Goal: Information Seeking & Learning: Learn about a topic

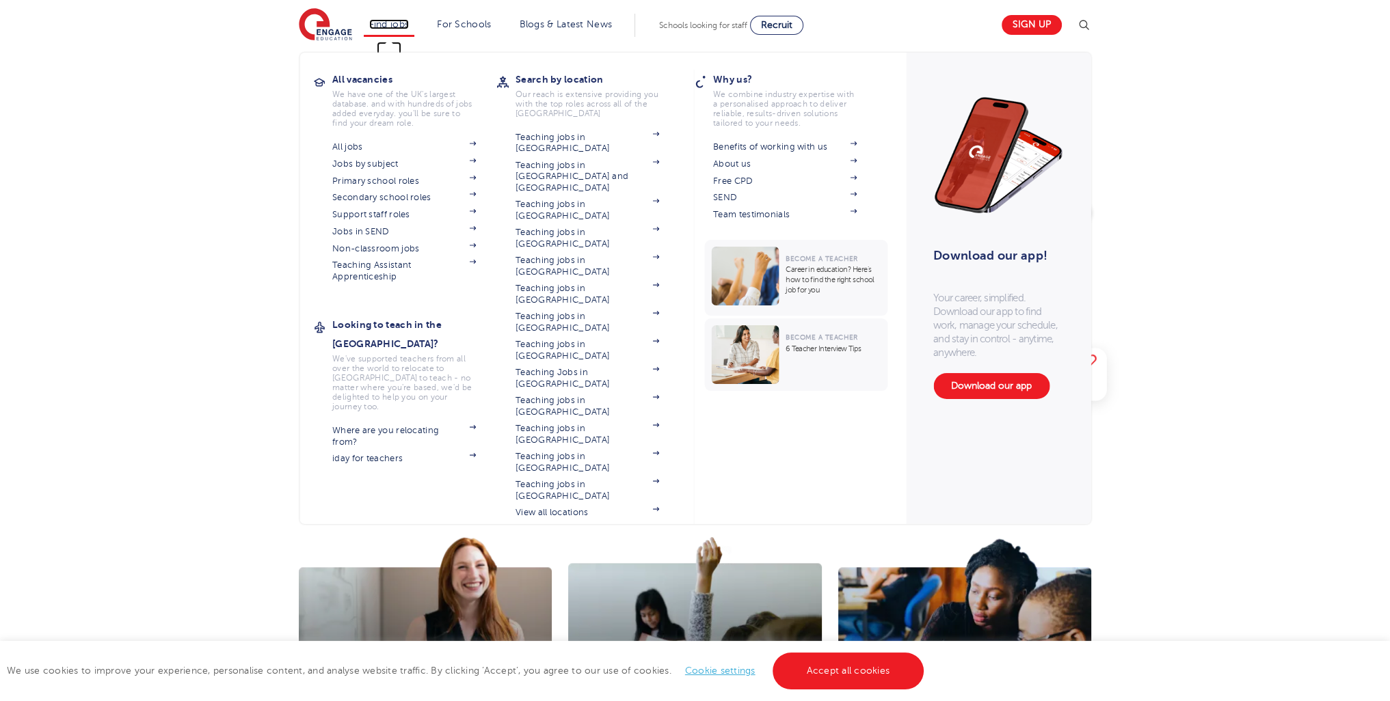
click at [386, 23] on link "Find jobs" at bounding box center [389, 24] width 40 height 10
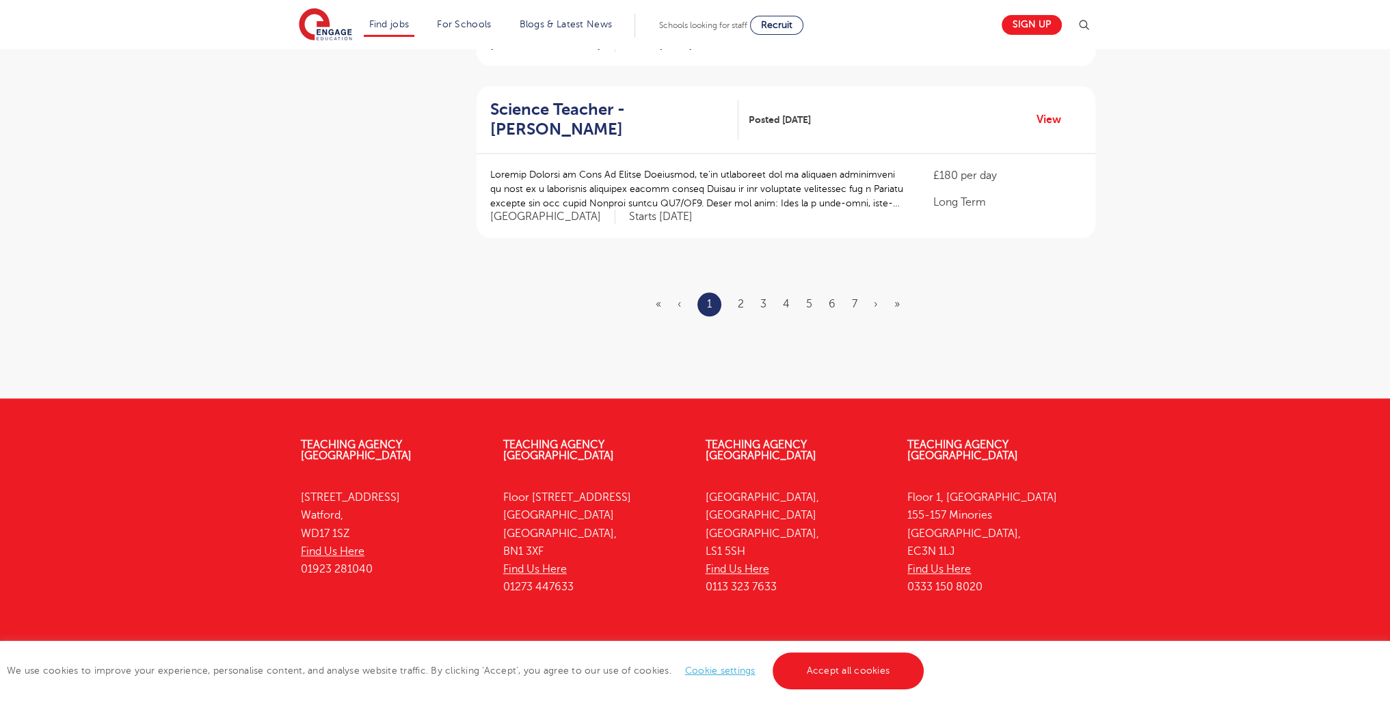
scroll to position [1662, 0]
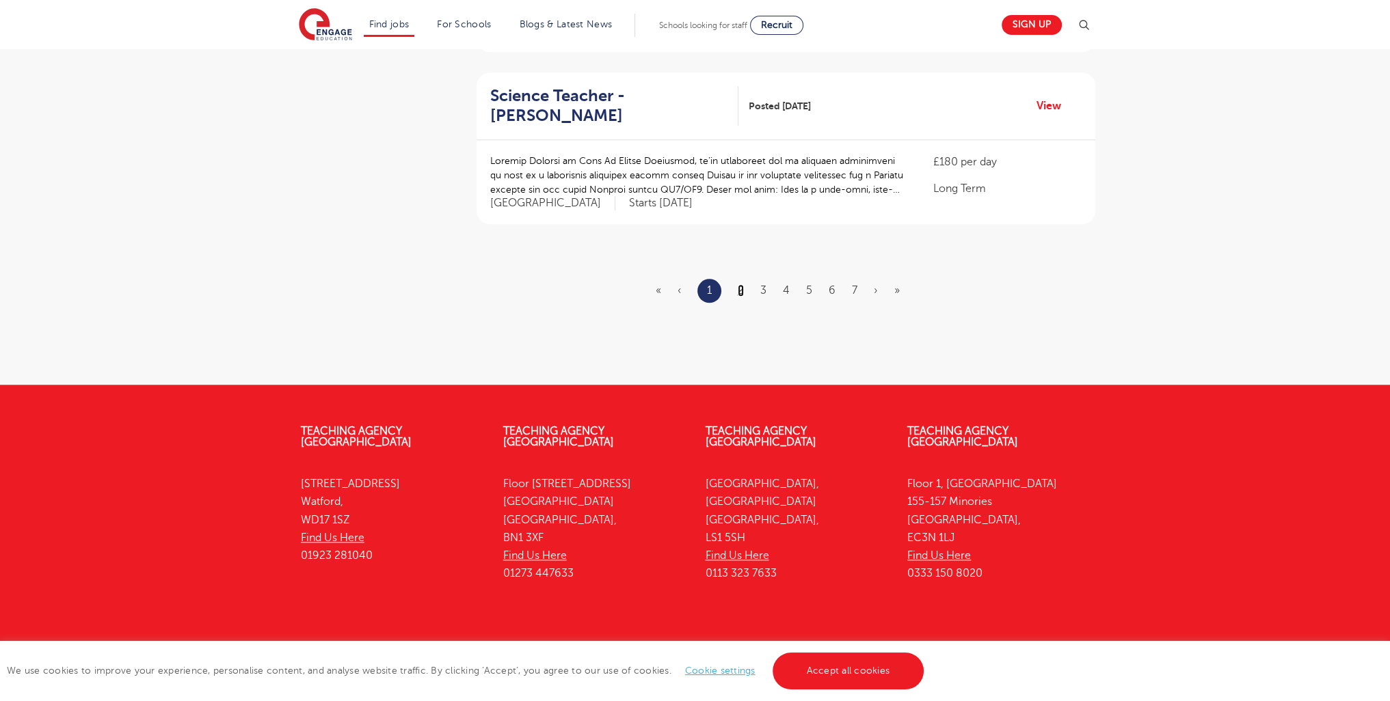
click at [742, 284] on link "2" at bounding box center [741, 290] width 6 height 12
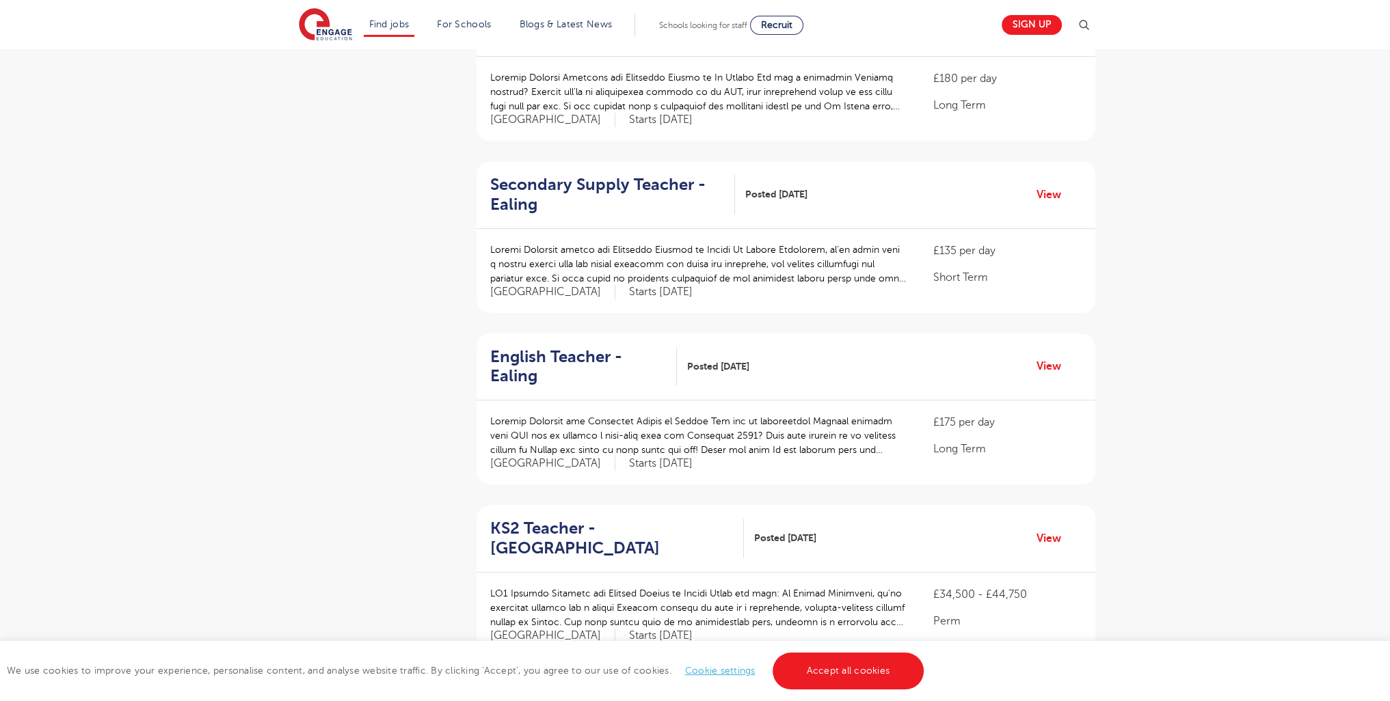
scroll to position [1643, 0]
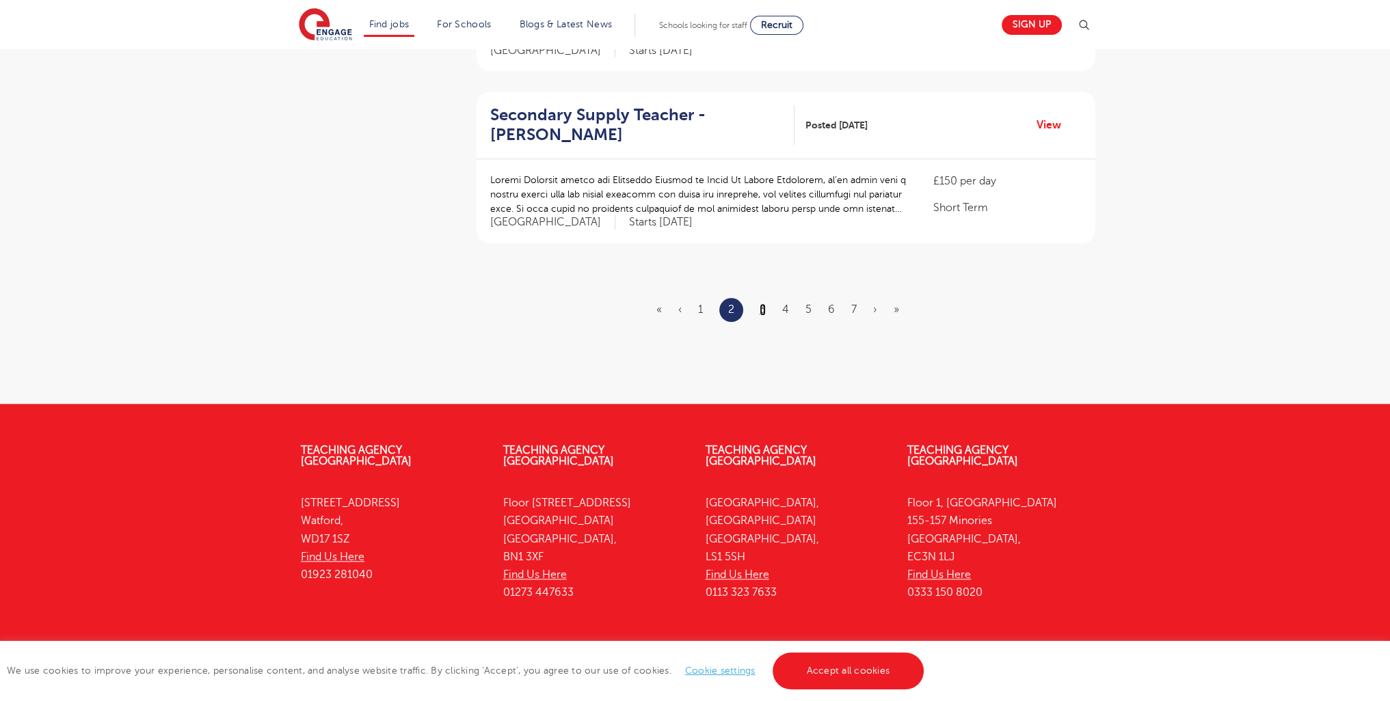
click at [765, 304] on link "3" at bounding box center [762, 310] width 6 height 12
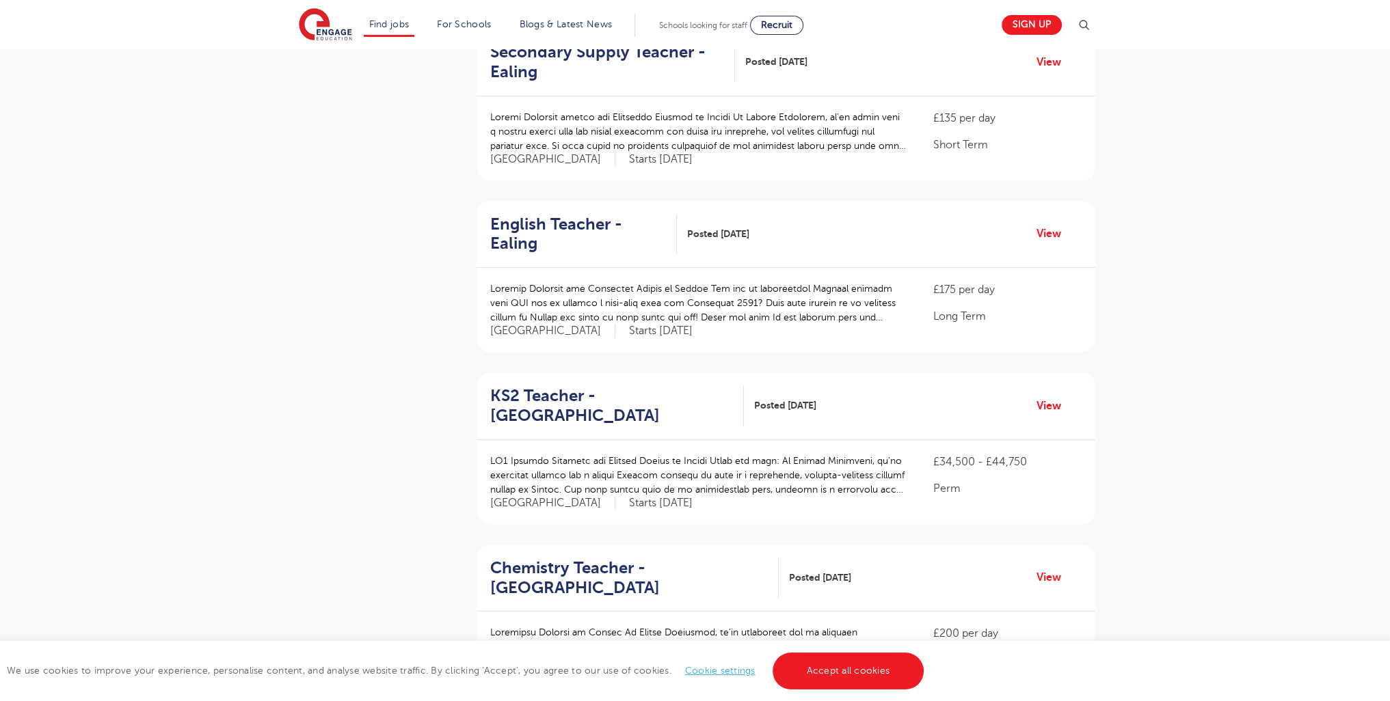
scroll to position [1643, 0]
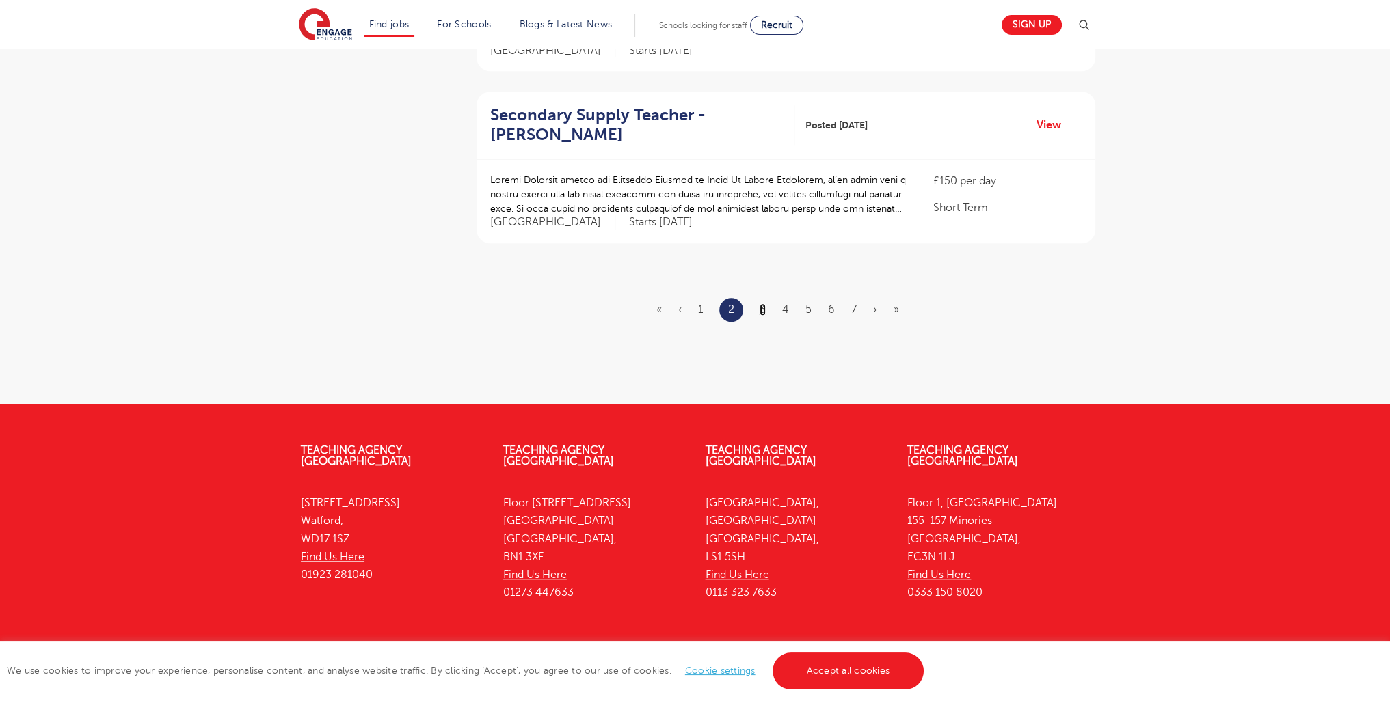
click at [763, 304] on link "3" at bounding box center [762, 310] width 6 height 12
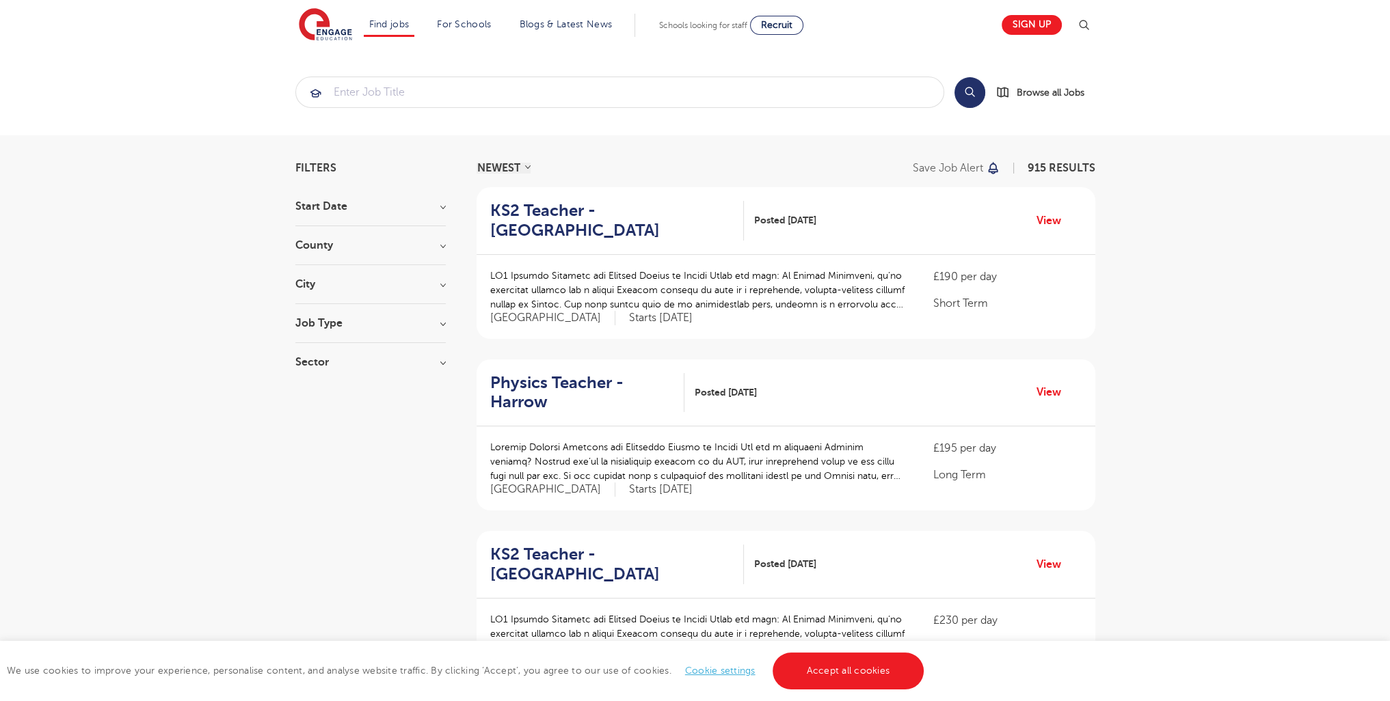
scroll to position [1669, 0]
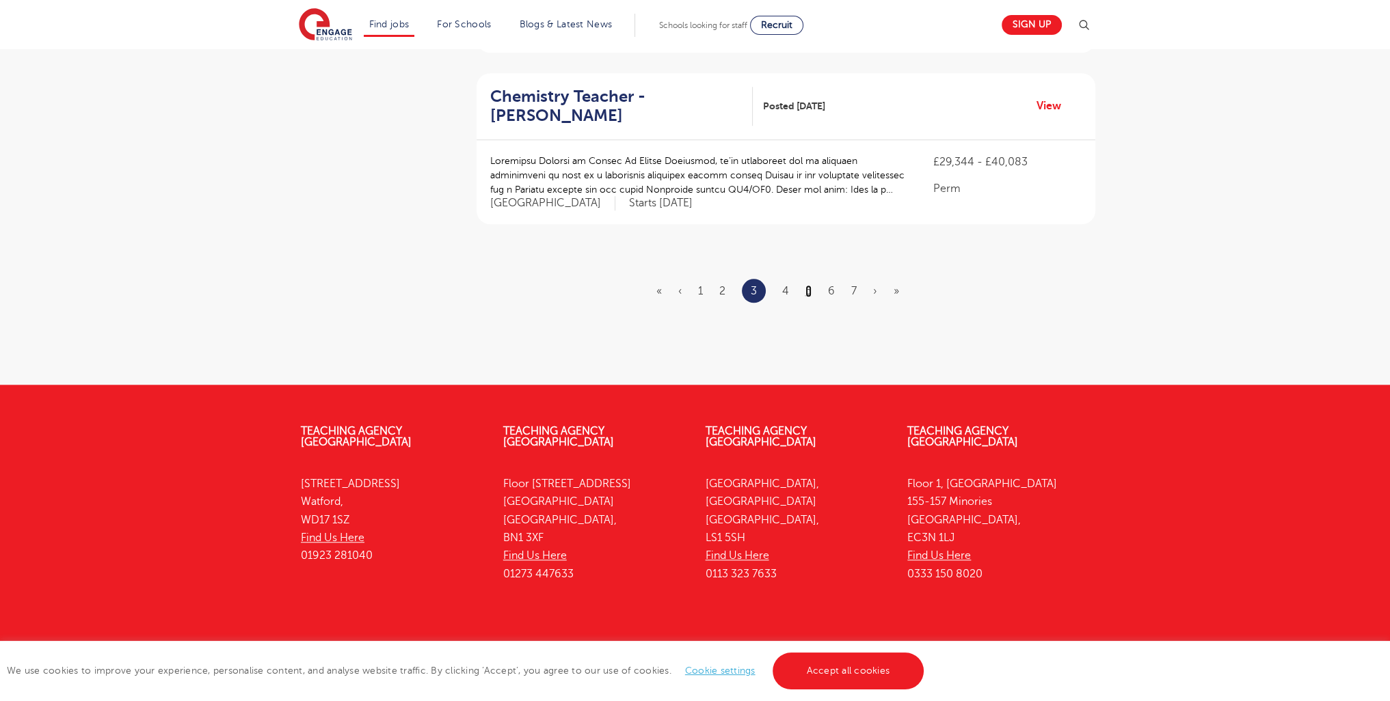
click at [811, 285] on link "5" at bounding box center [808, 291] width 6 height 12
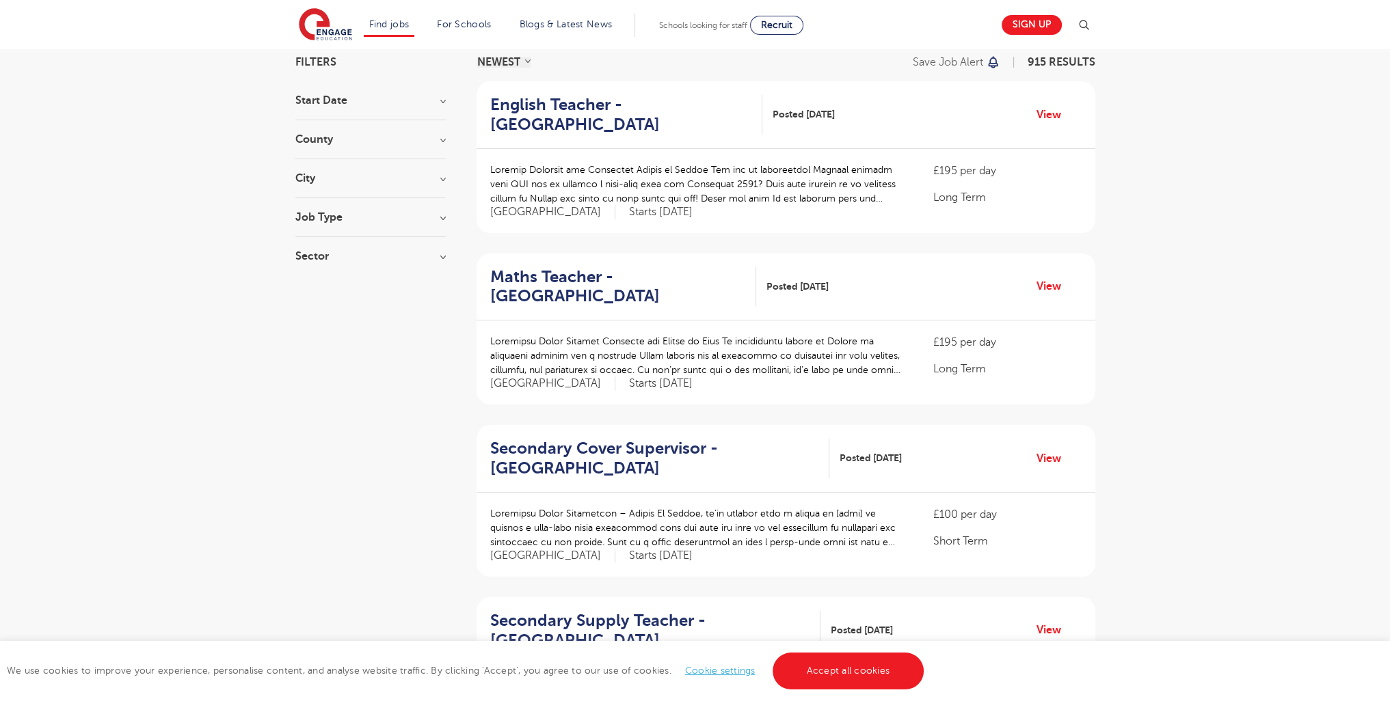
scroll to position [1695, 0]
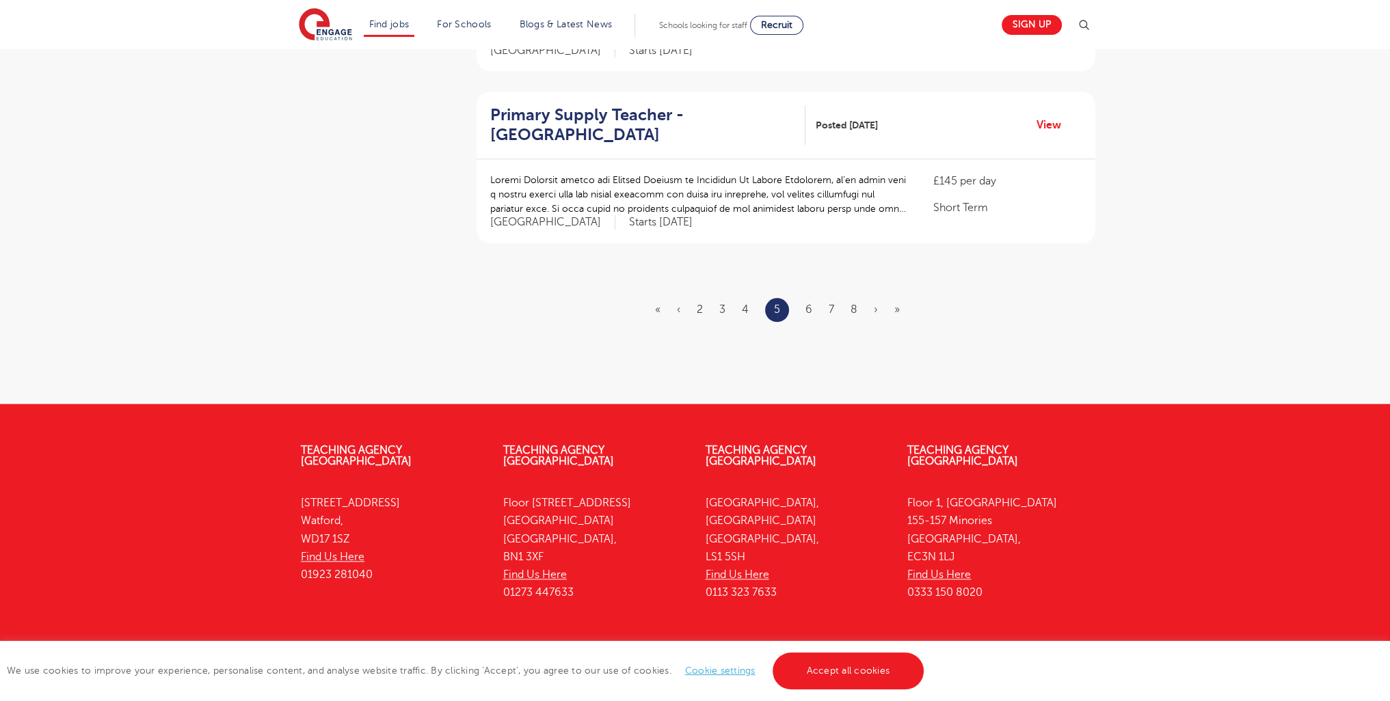
click at [801, 298] on ul "« ‹ 2 3 4 5 6 7 8 › »" at bounding box center [785, 310] width 261 height 24
click at [809, 304] on link "6" at bounding box center [808, 310] width 7 height 12
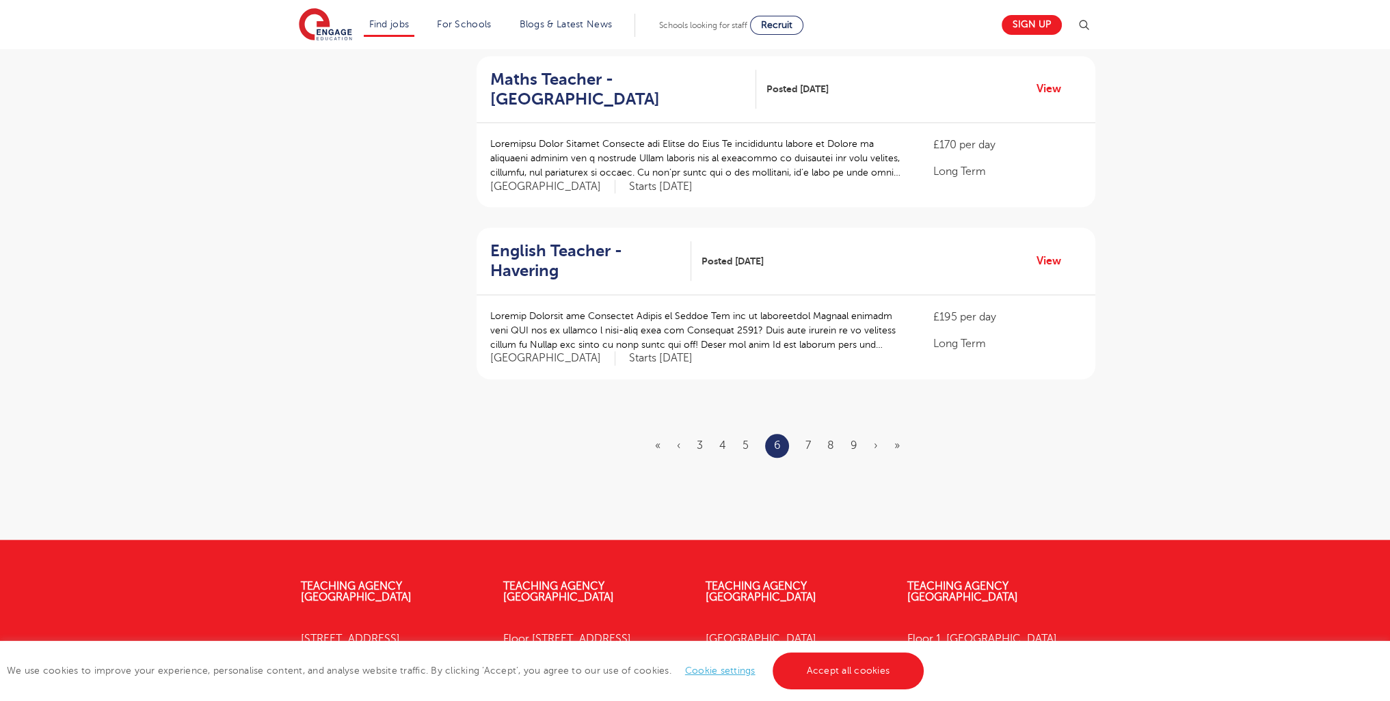
scroll to position [1662, 0]
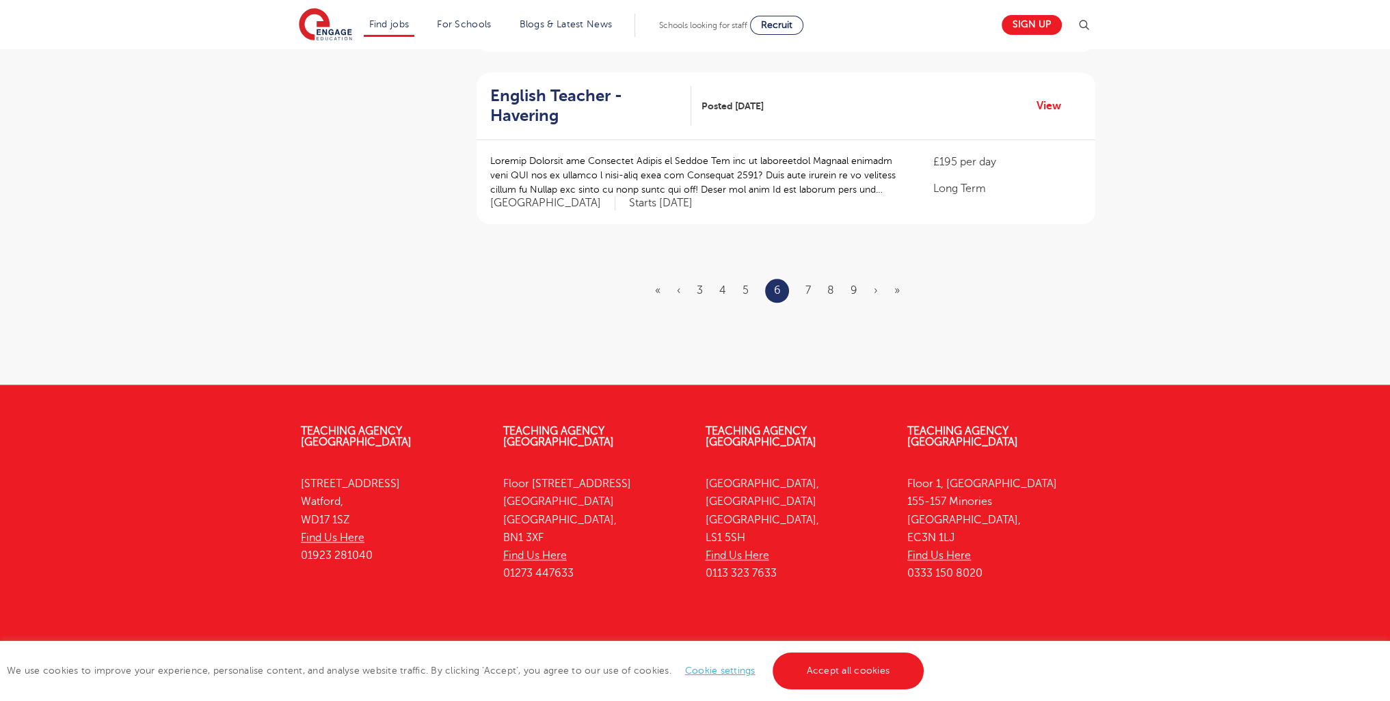
click at [859, 279] on ul "« ‹ 3 4 5 6 7 8 9 › »" at bounding box center [785, 291] width 261 height 24
click at [857, 279] on ul "« ‹ 3 4 5 6 7 8 9 › »" at bounding box center [785, 291] width 261 height 24
click at [857, 284] on link "9" at bounding box center [853, 290] width 7 height 12
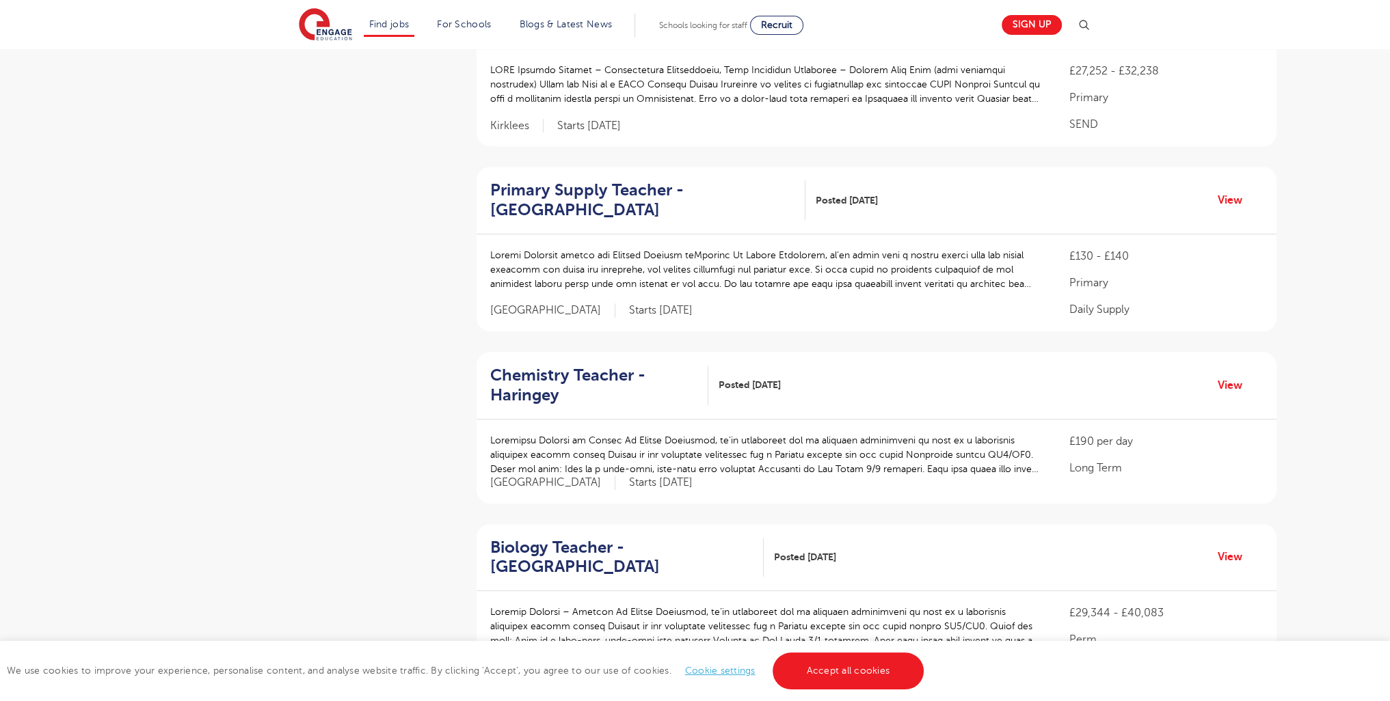
scroll to position [1747, 0]
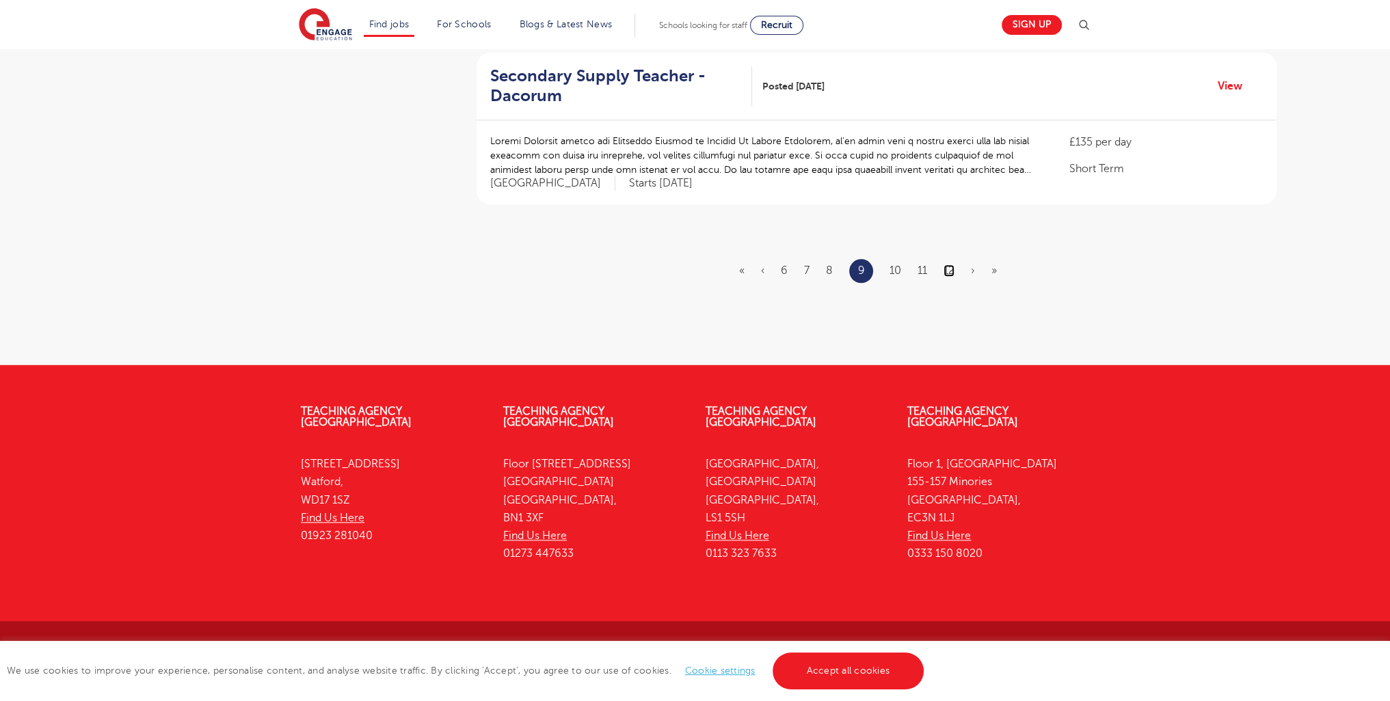
click at [945, 271] on link "12" at bounding box center [948, 271] width 11 height 12
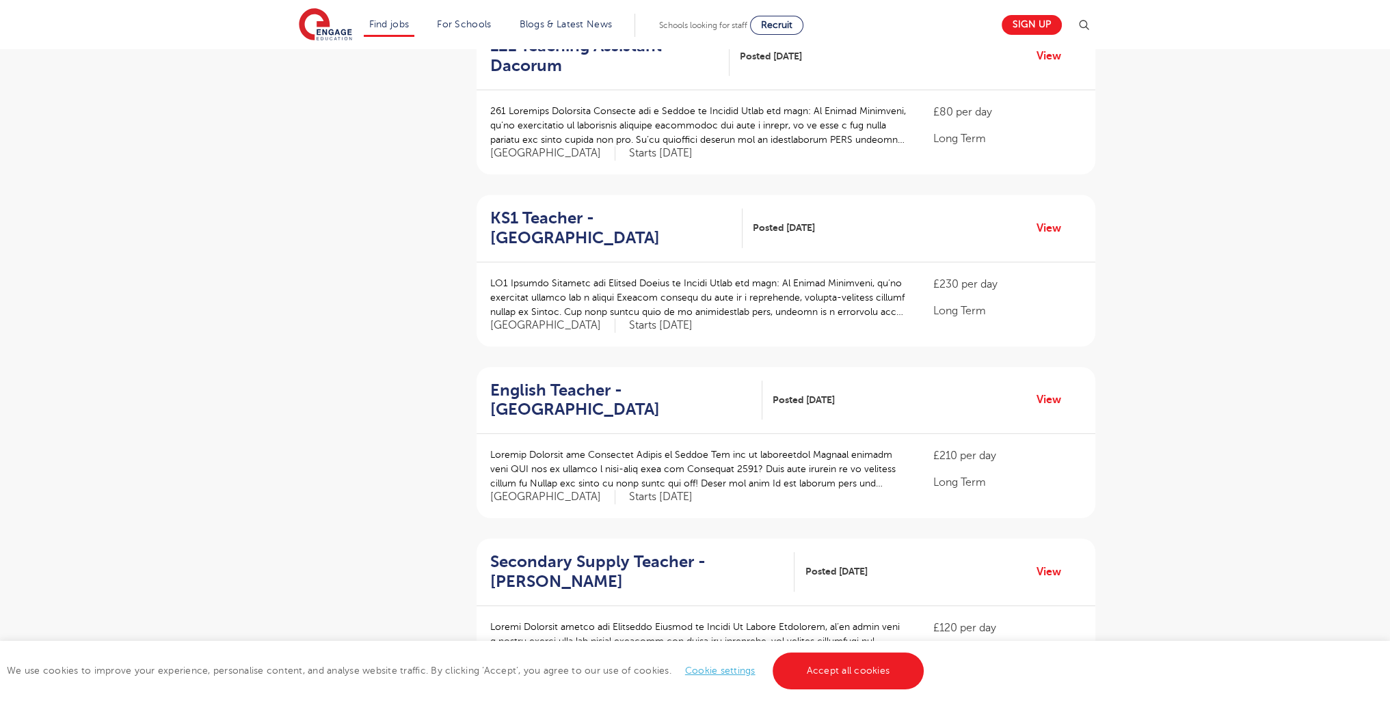
scroll to position [1682, 0]
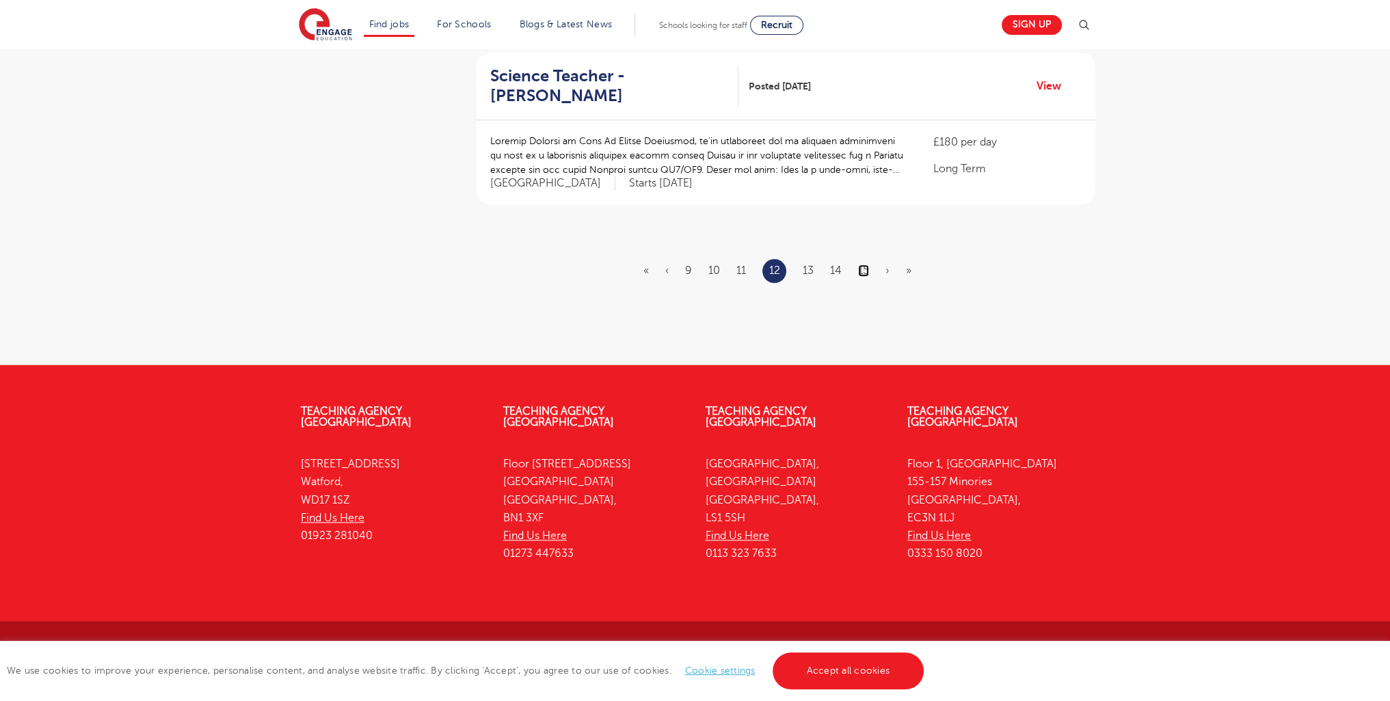
click at [865, 270] on link "15" at bounding box center [863, 271] width 11 height 12
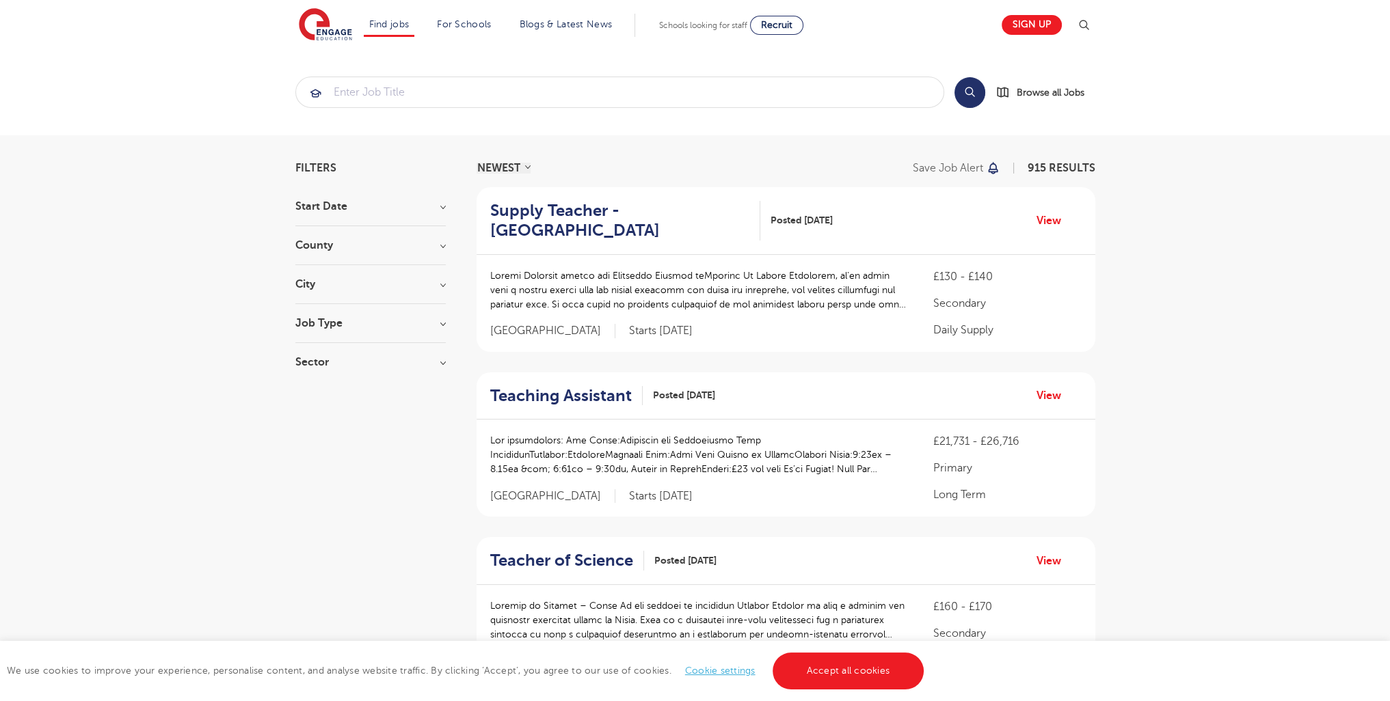
scroll to position [1629, 0]
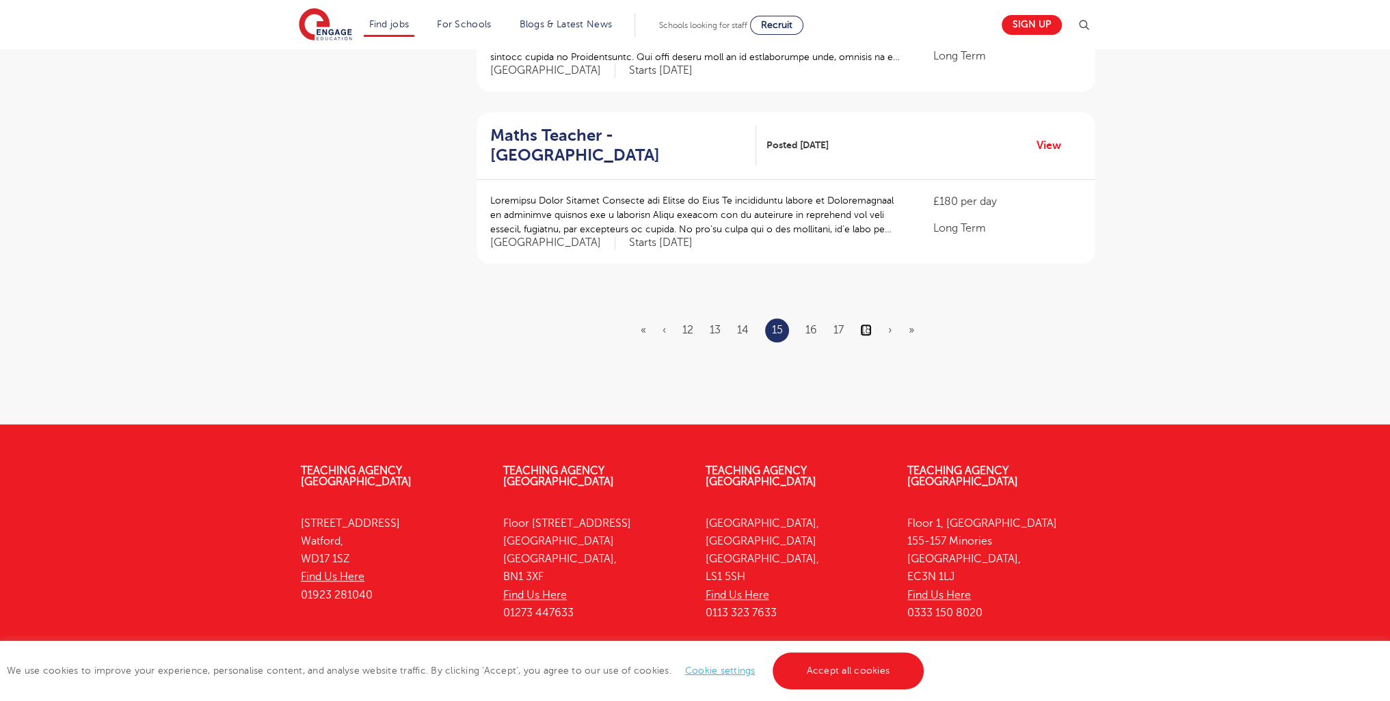
click at [865, 324] on link "18" at bounding box center [866, 330] width 12 height 12
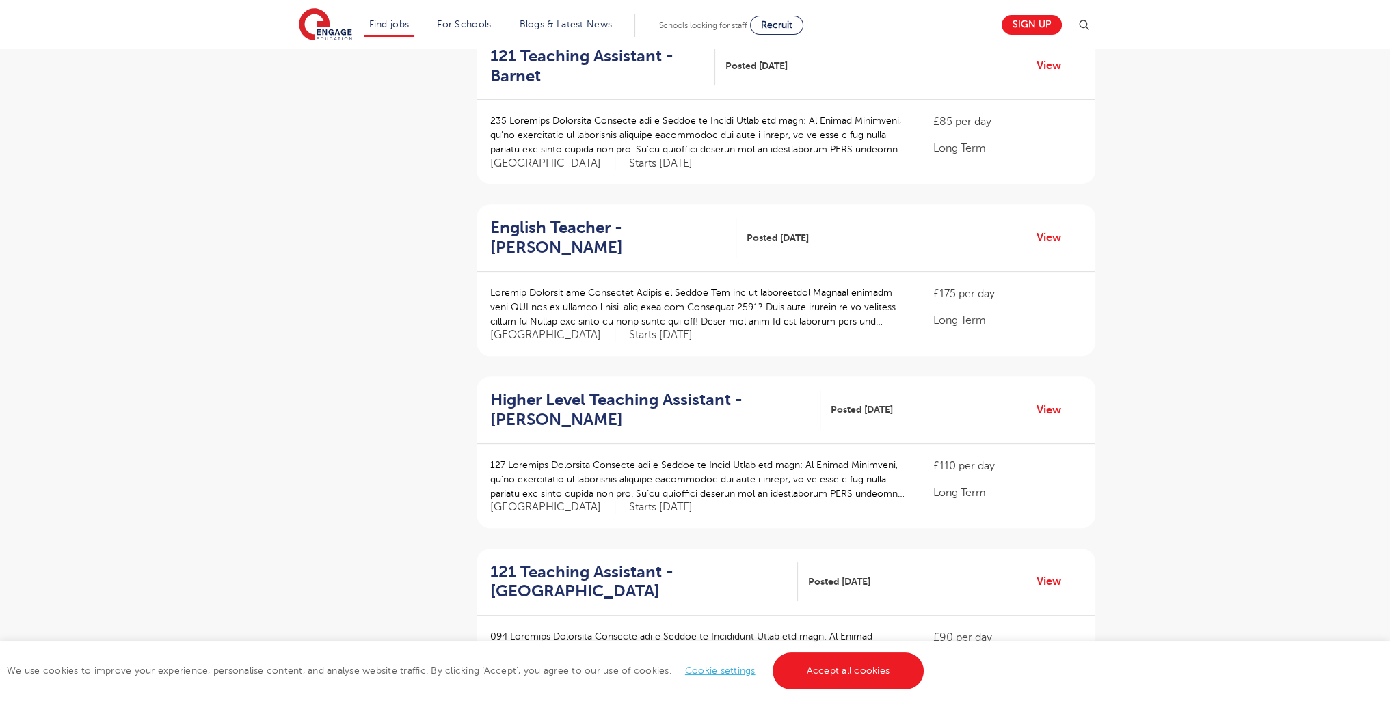
scroll to position [1662, 0]
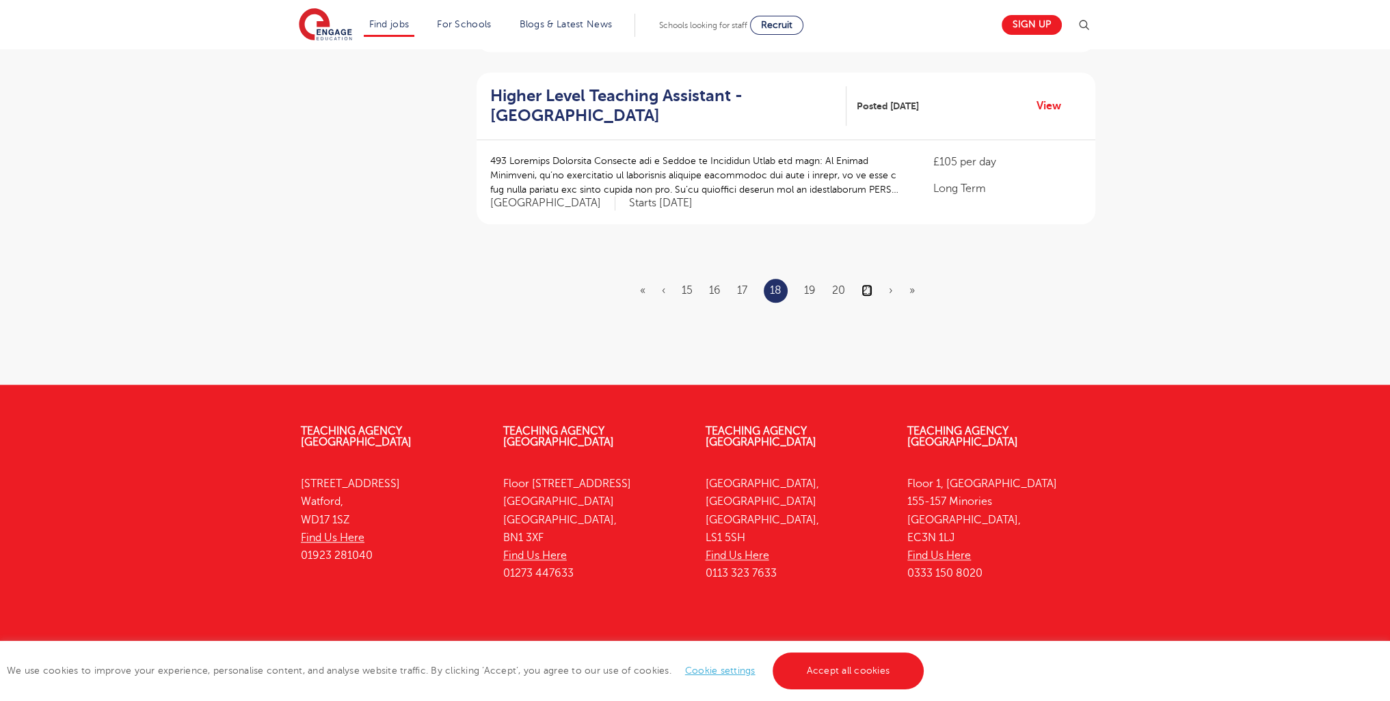
click at [872, 284] on link "21" at bounding box center [866, 290] width 11 height 12
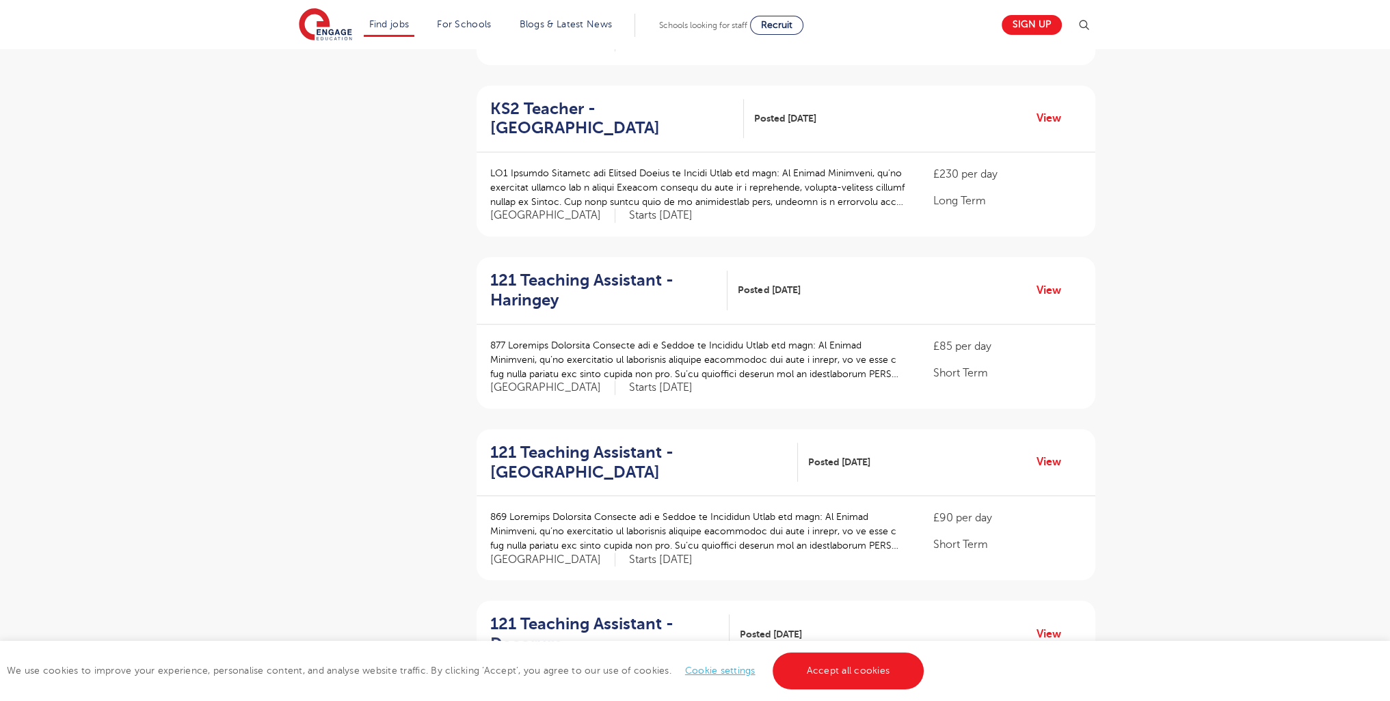
scroll to position [1624, 0]
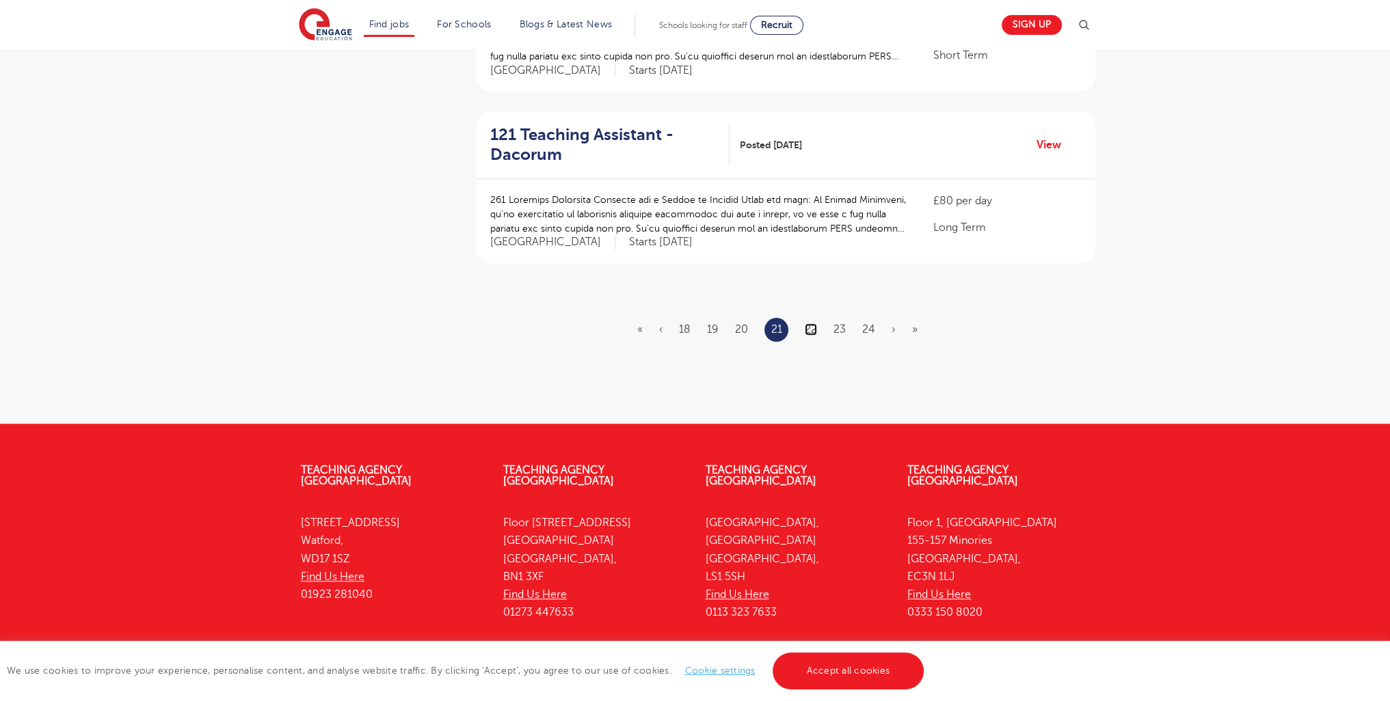
click at [815, 323] on link "22" at bounding box center [811, 329] width 12 height 12
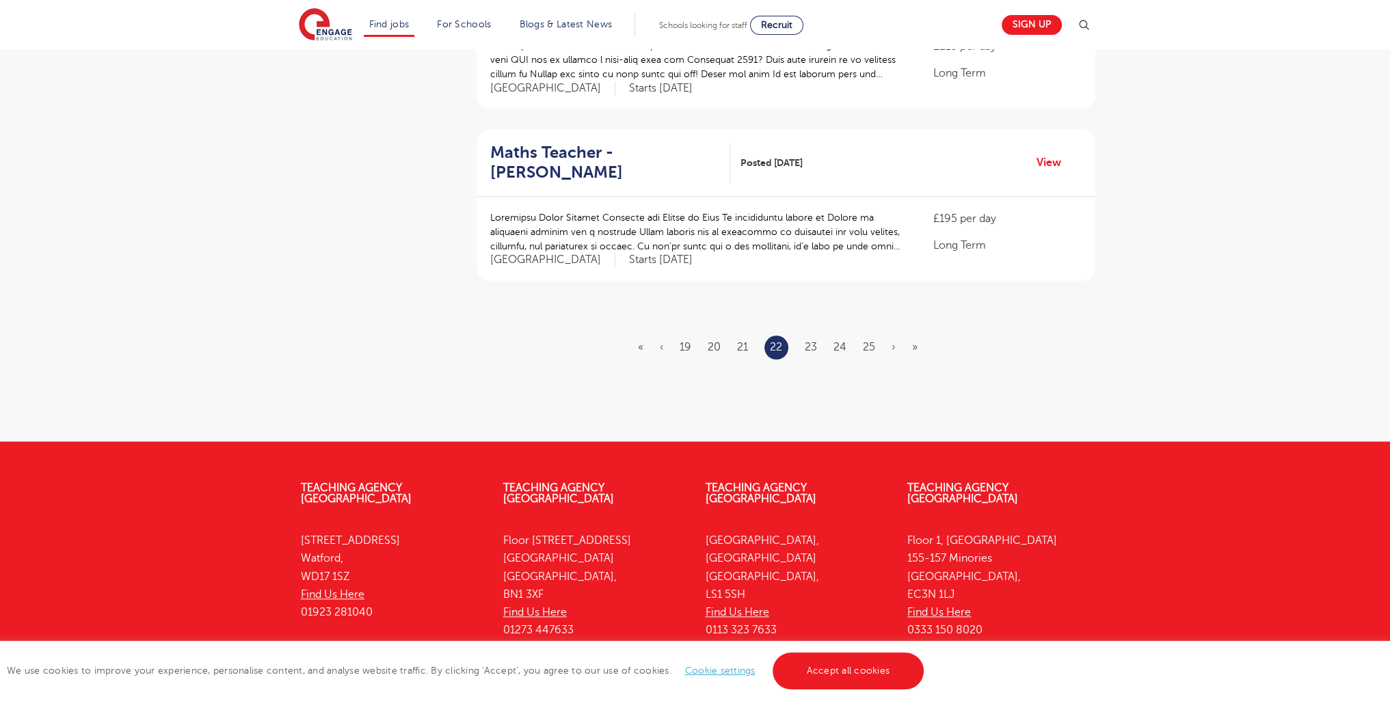
scroll to position [1621, 0]
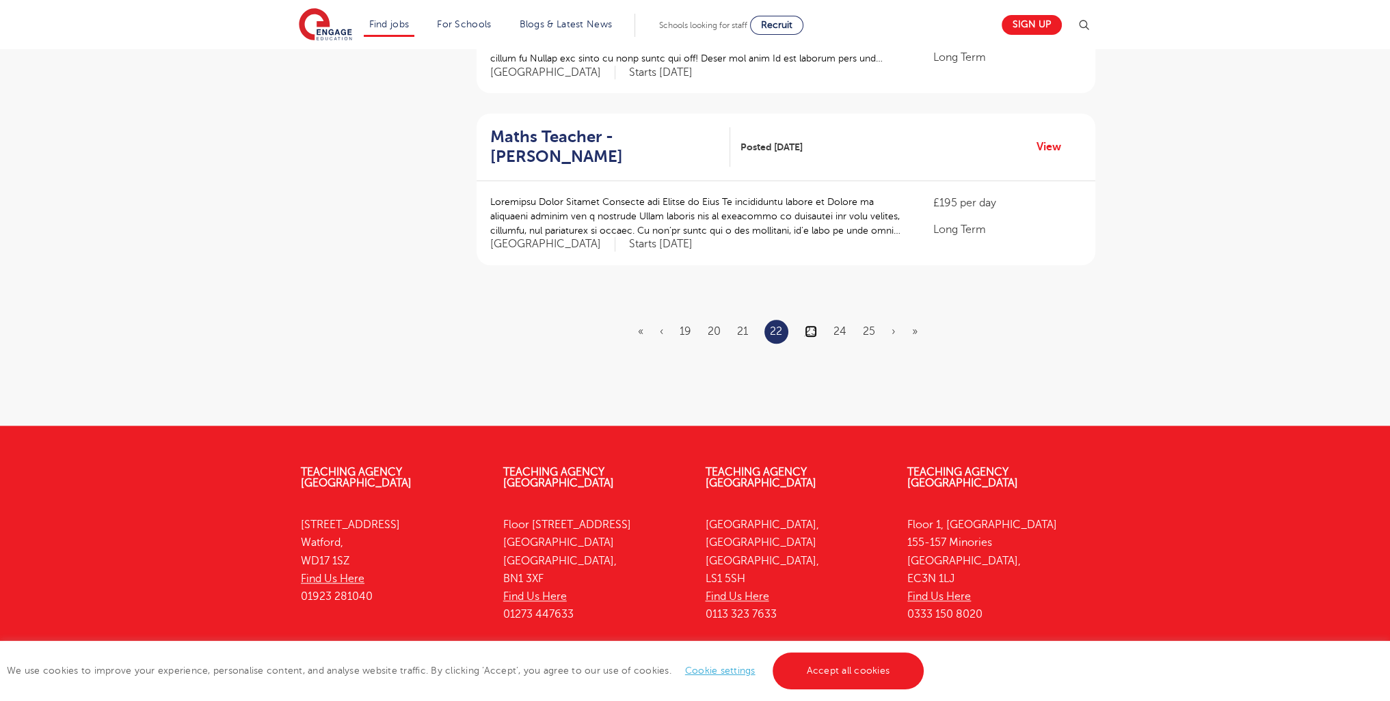
click at [809, 325] on link "23" at bounding box center [811, 331] width 12 height 12
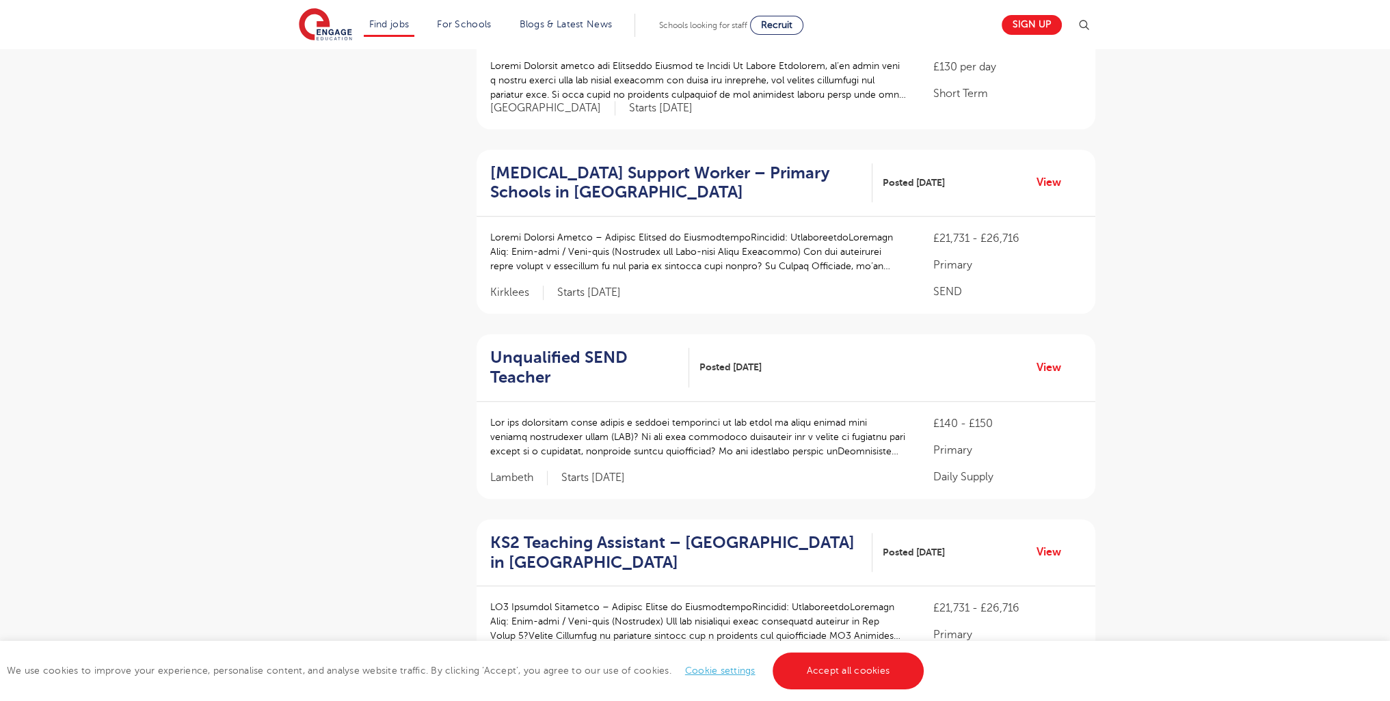
scroll to position [1684, 0]
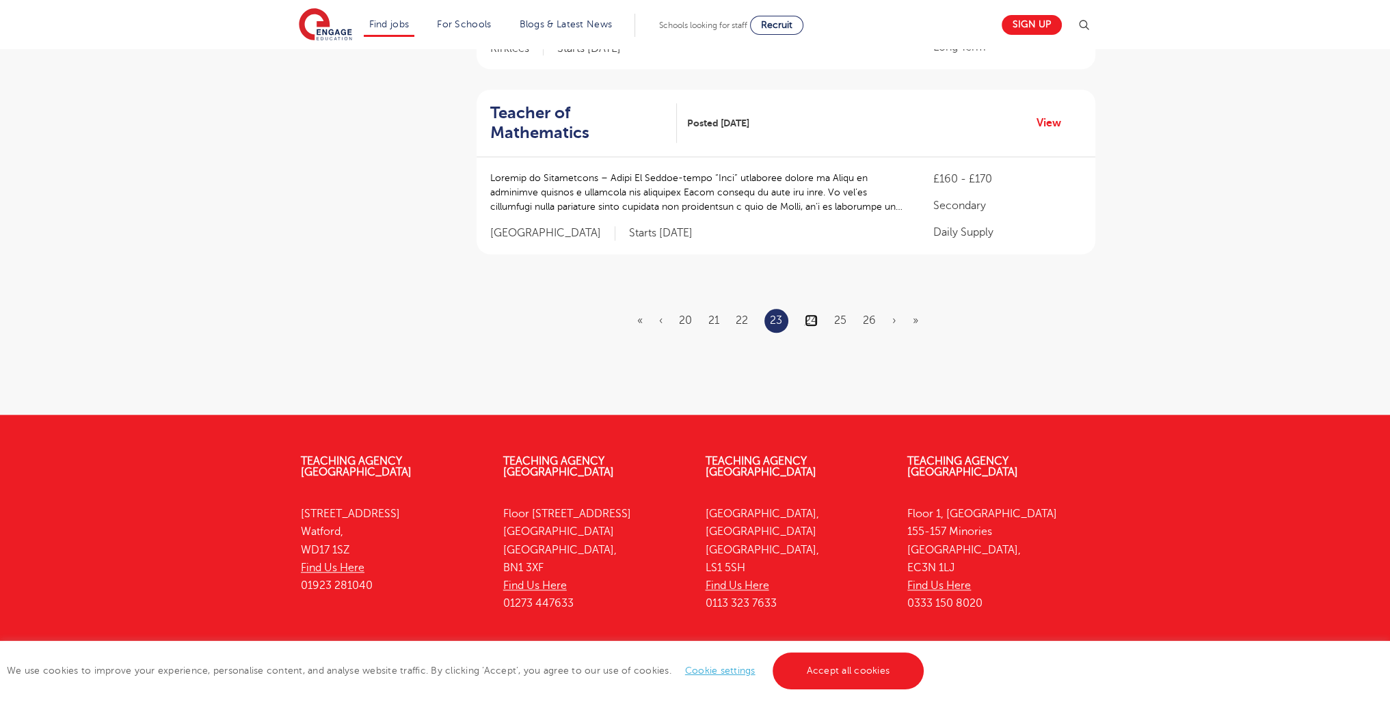
click at [816, 314] on link "24" at bounding box center [811, 320] width 13 height 12
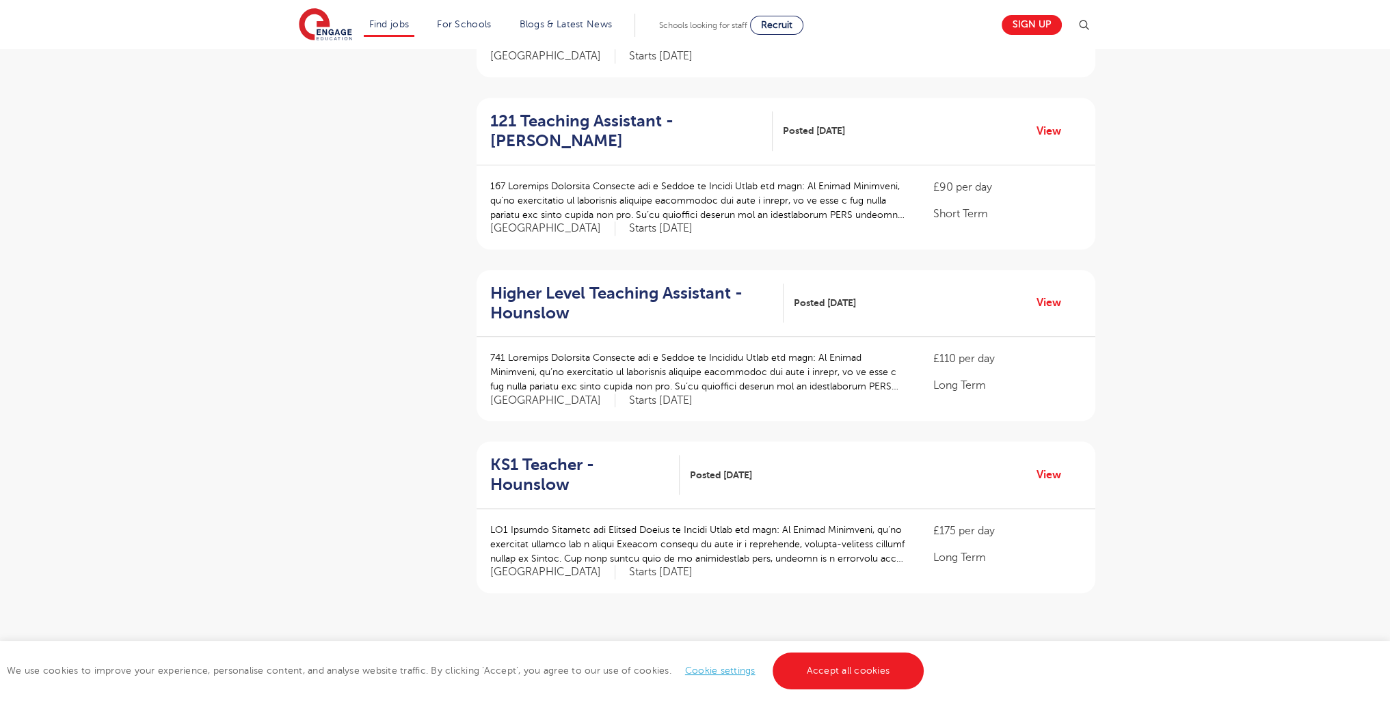
scroll to position [1656, 0]
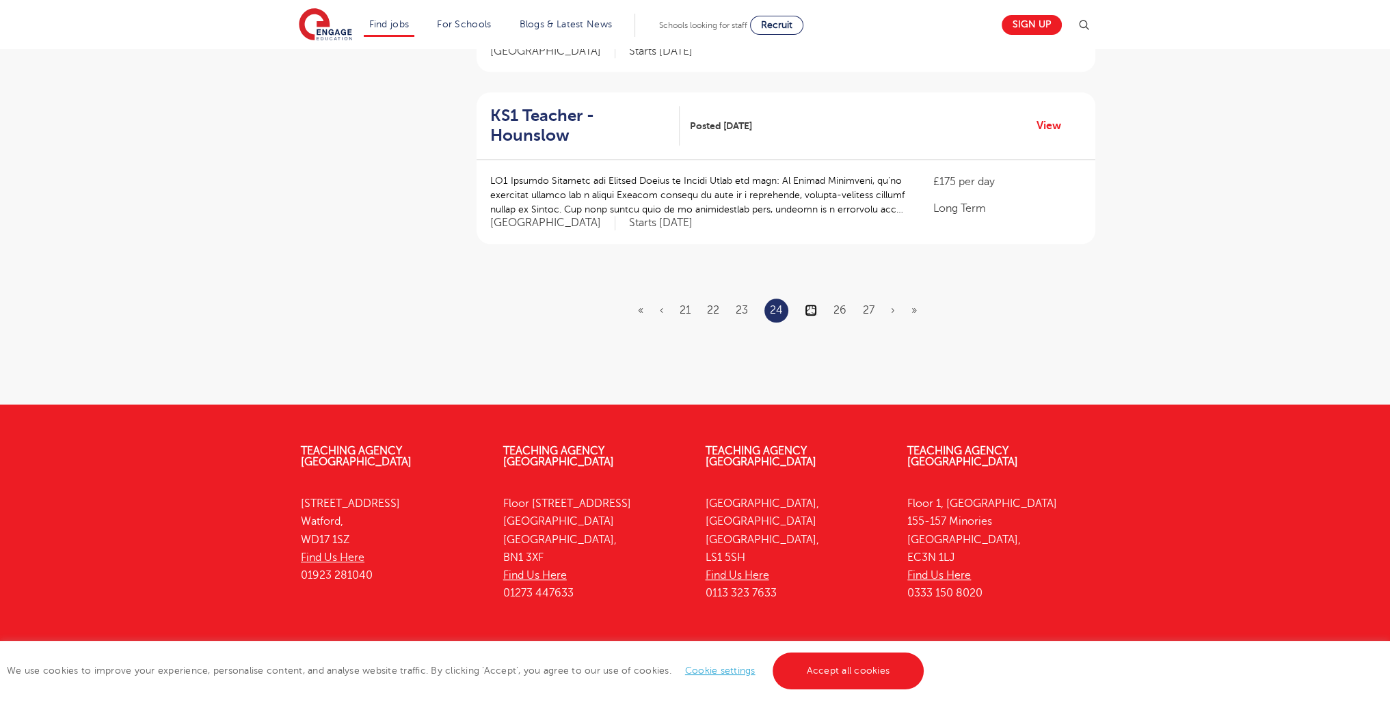
click at [807, 304] on link "25" at bounding box center [811, 310] width 12 height 12
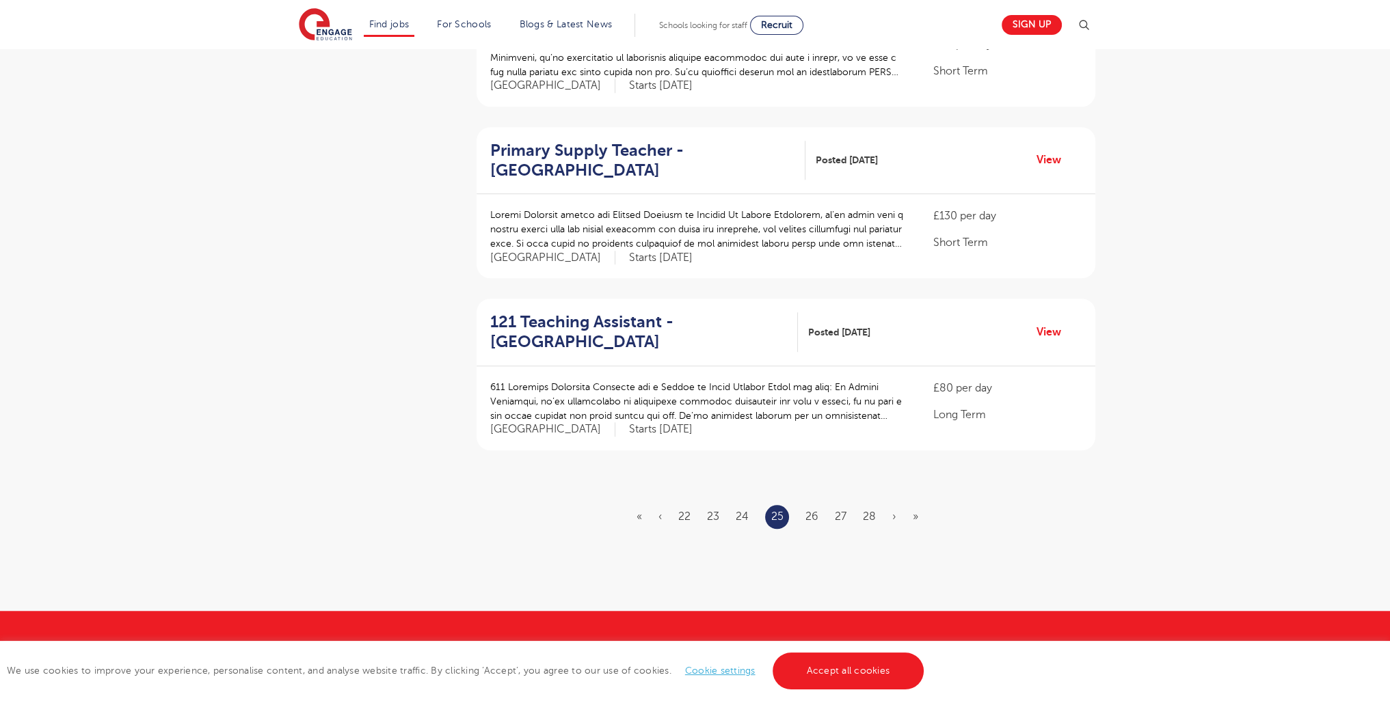
scroll to position [1440, 0]
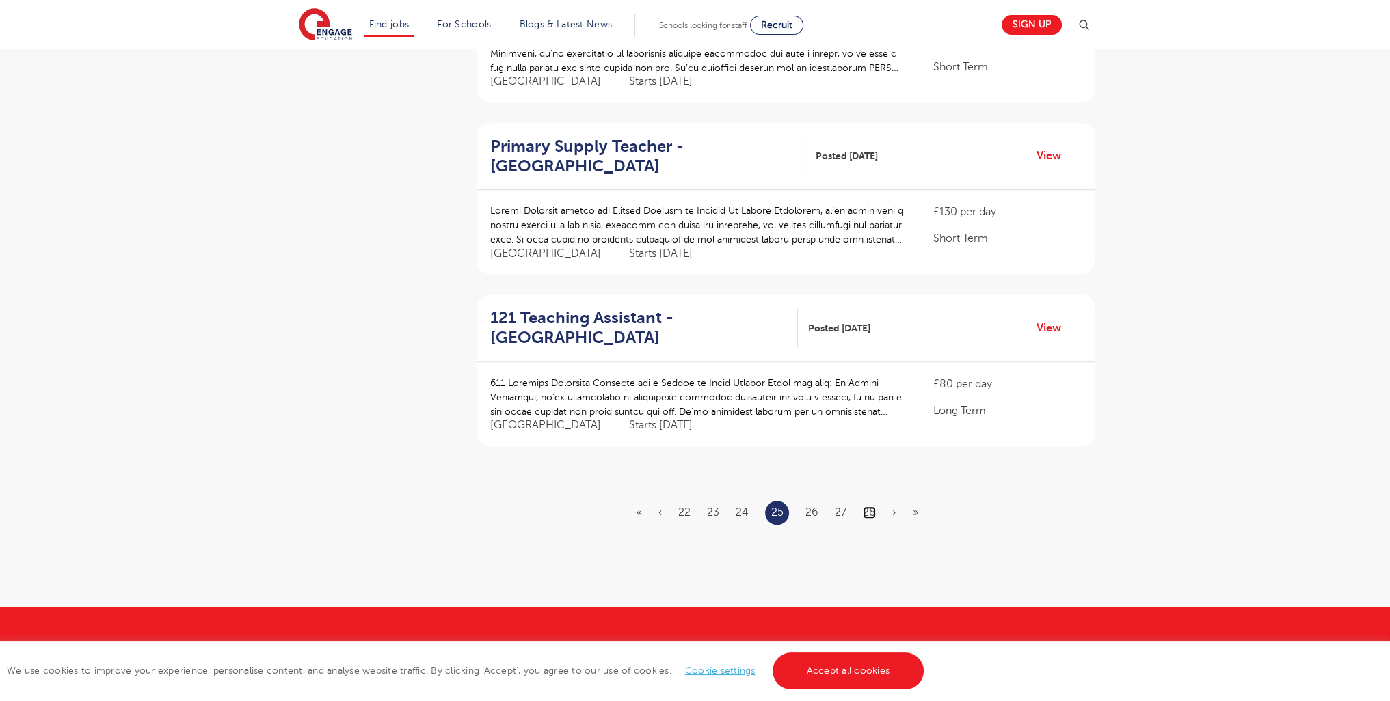
click at [864, 507] on link "28" at bounding box center [869, 513] width 13 height 12
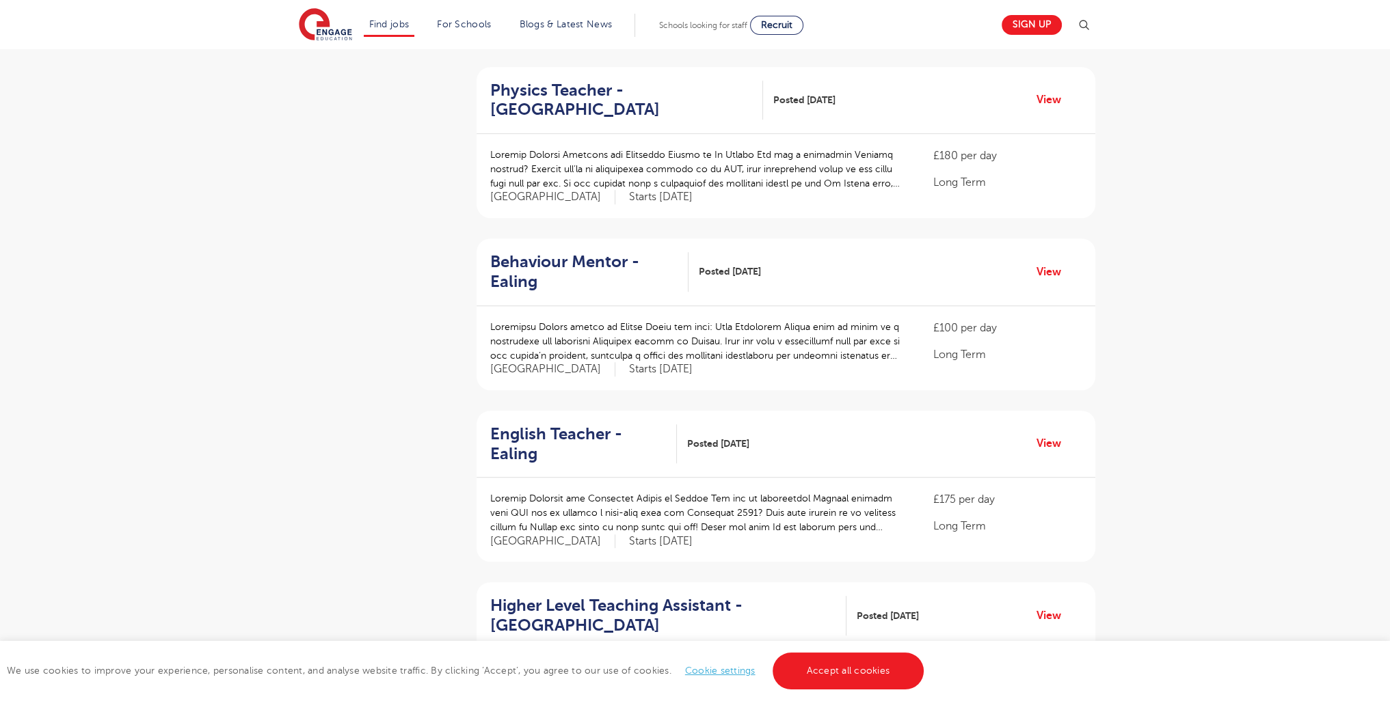
scroll to position [1624, 0]
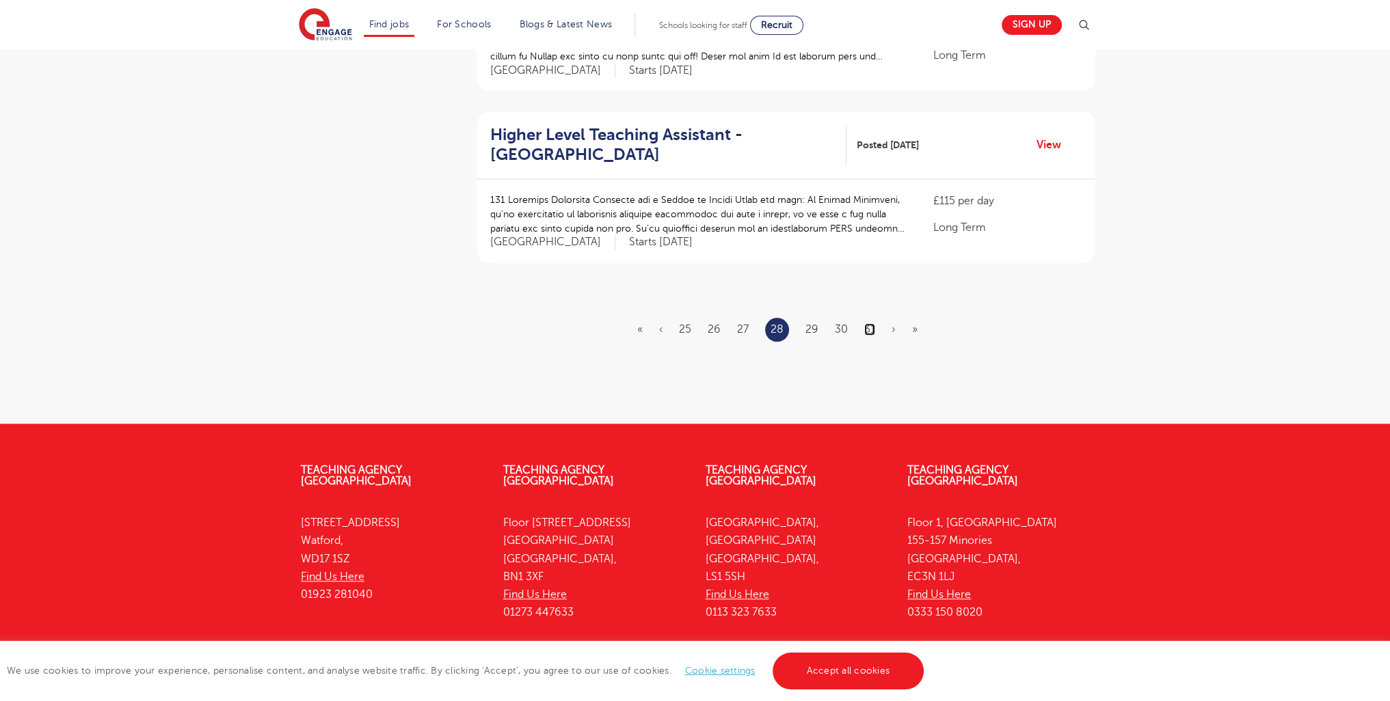
click at [870, 323] on link "31" at bounding box center [869, 329] width 11 height 12
